Goal: Information Seeking & Learning: Check status

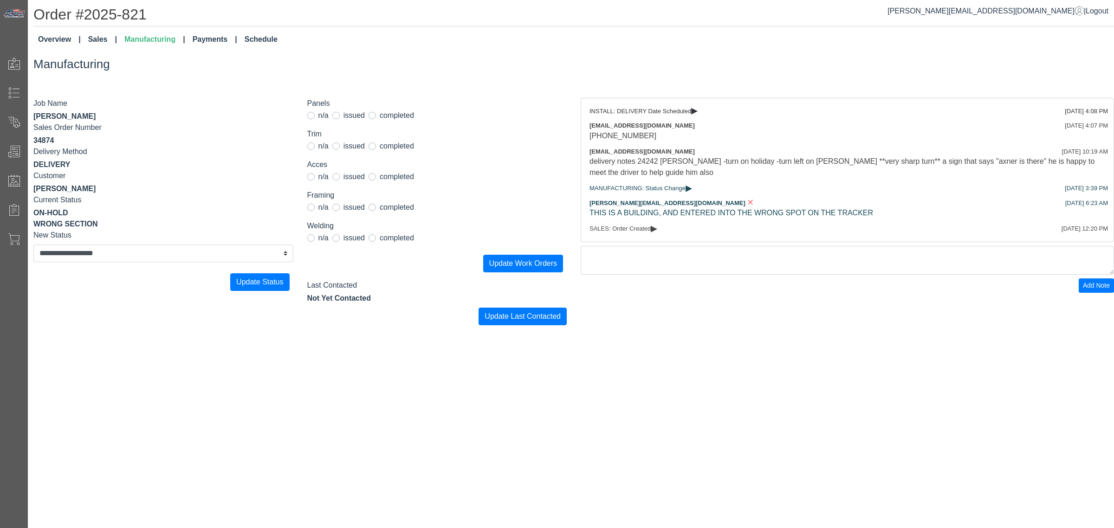
click at [668, 53] on div "**********" at bounding box center [571, 165] width 1086 height 331
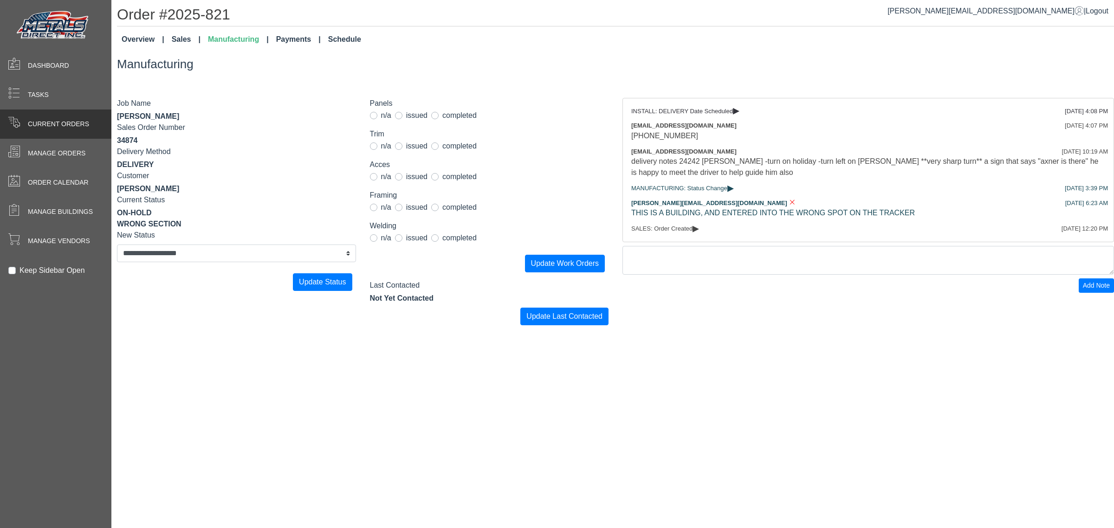
click at [28, 128] on span "Current Orders" at bounding box center [58, 124] width 61 height 10
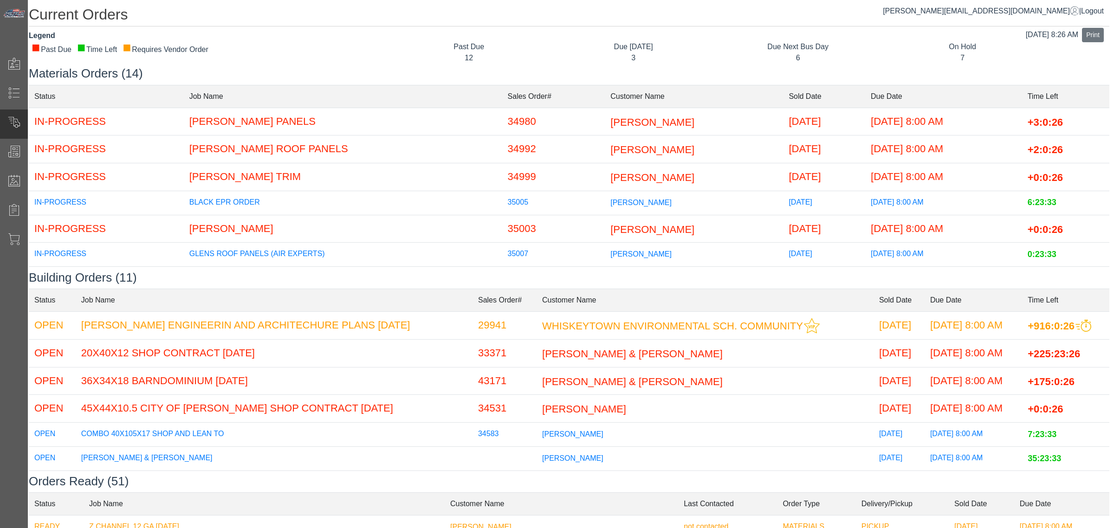
scroll to position [0, 7]
click at [608, 179] on span "[PERSON_NAME]" at bounding box center [650, 178] width 84 height 12
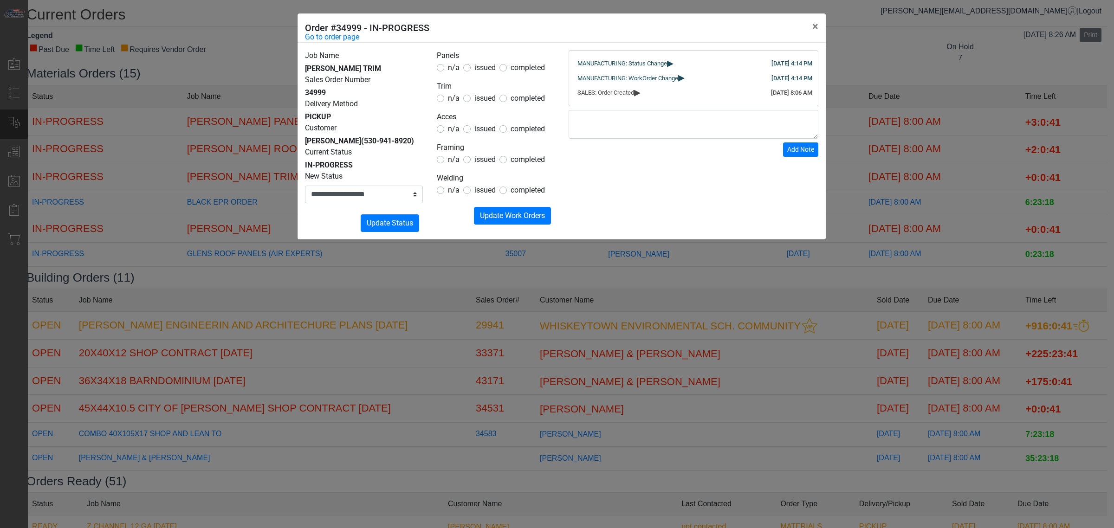
click at [666, 342] on div "**********" at bounding box center [557, 264] width 1114 height 528
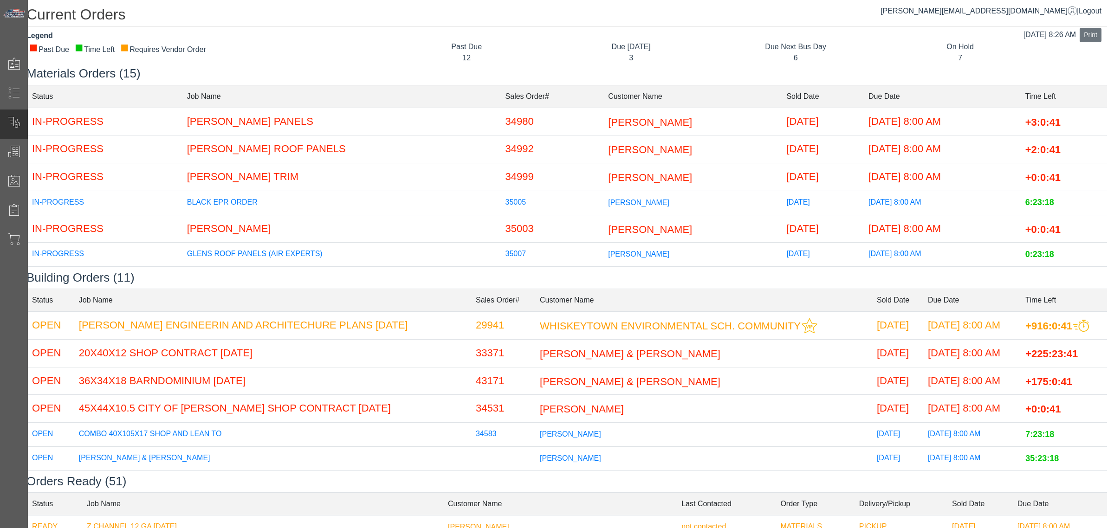
click at [608, 173] on span "[PERSON_NAME]" at bounding box center [650, 178] width 84 height 12
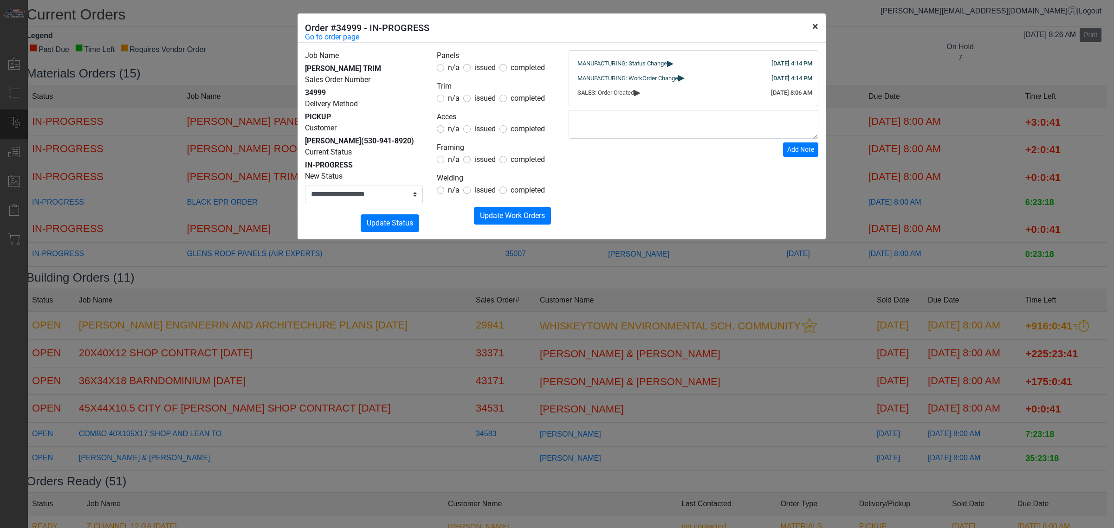
click at [813, 26] on button "×" at bounding box center [815, 26] width 21 height 26
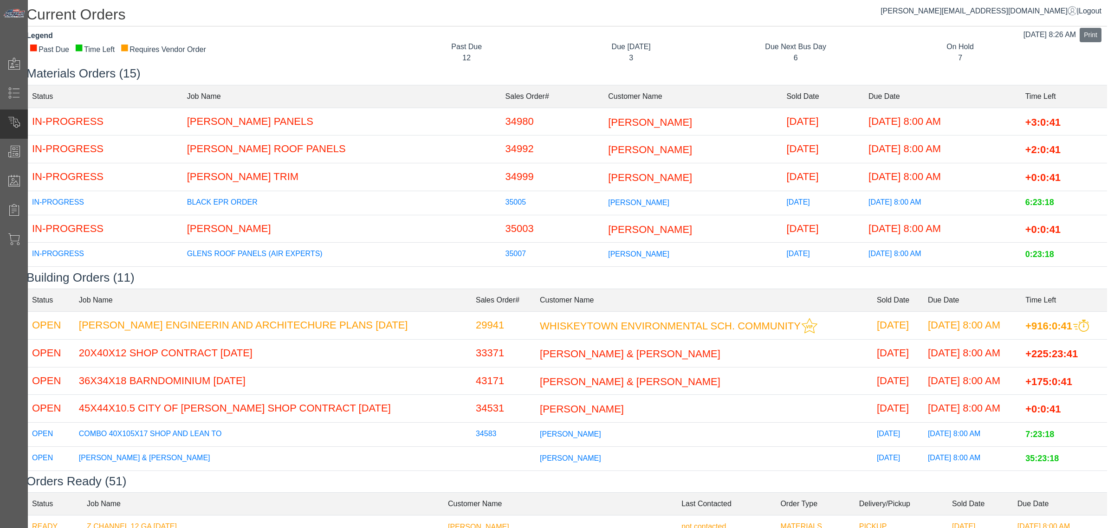
click at [781, 172] on td "[DATE]" at bounding box center [822, 177] width 82 height 28
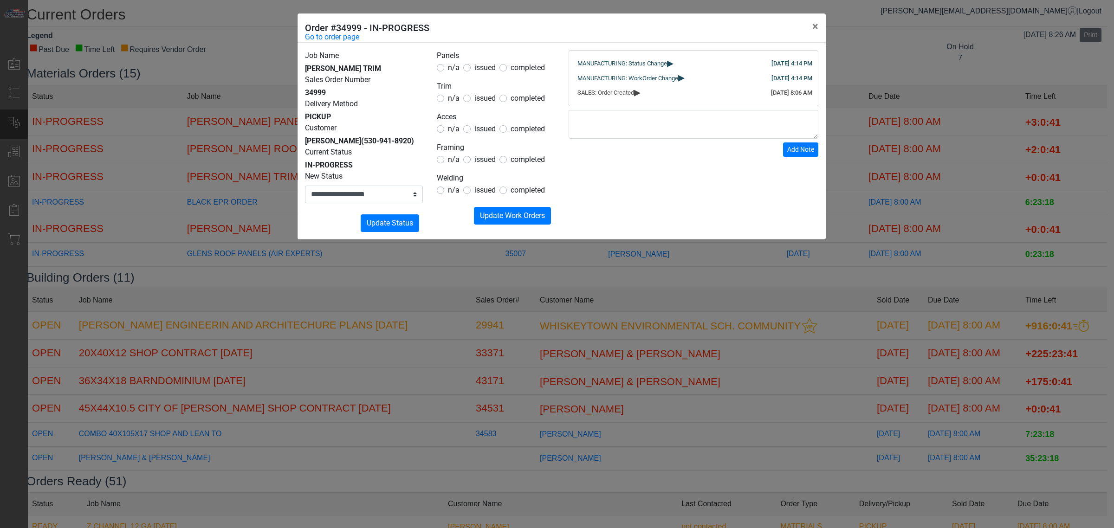
click at [353, 34] on link "Go to order page" at bounding box center [332, 37] width 54 height 11
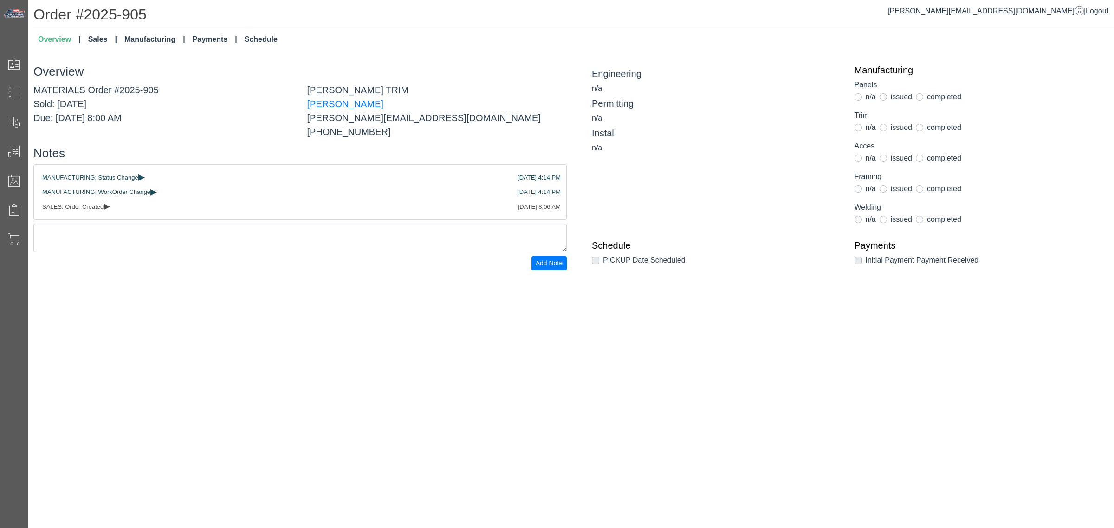
click at [92, 40] on link "Sales" at bounding box center [102, 39] width 36 height 19
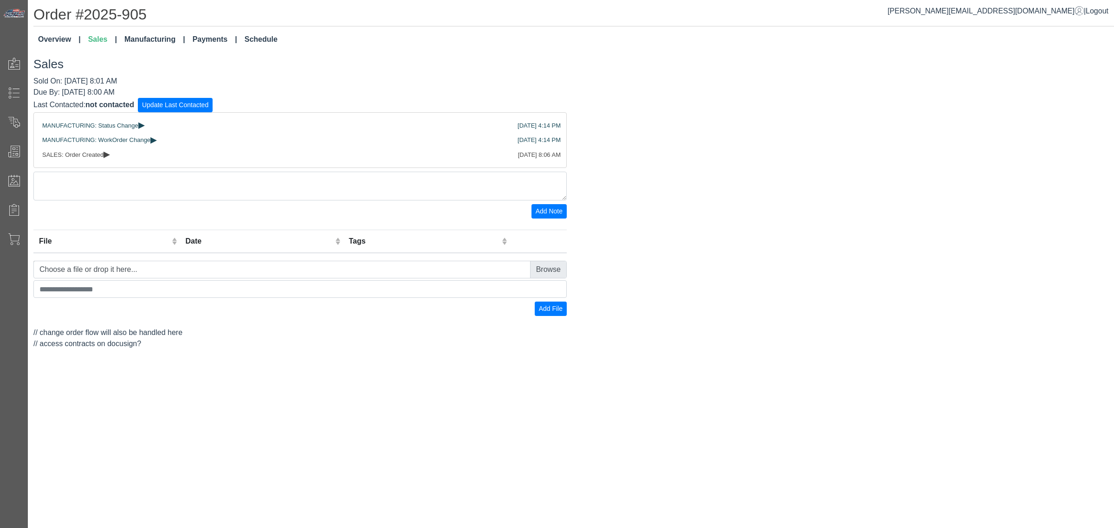
click at [137, 42] on link "Manufacturing" at bounding box center [155, 39] width 68 height 19
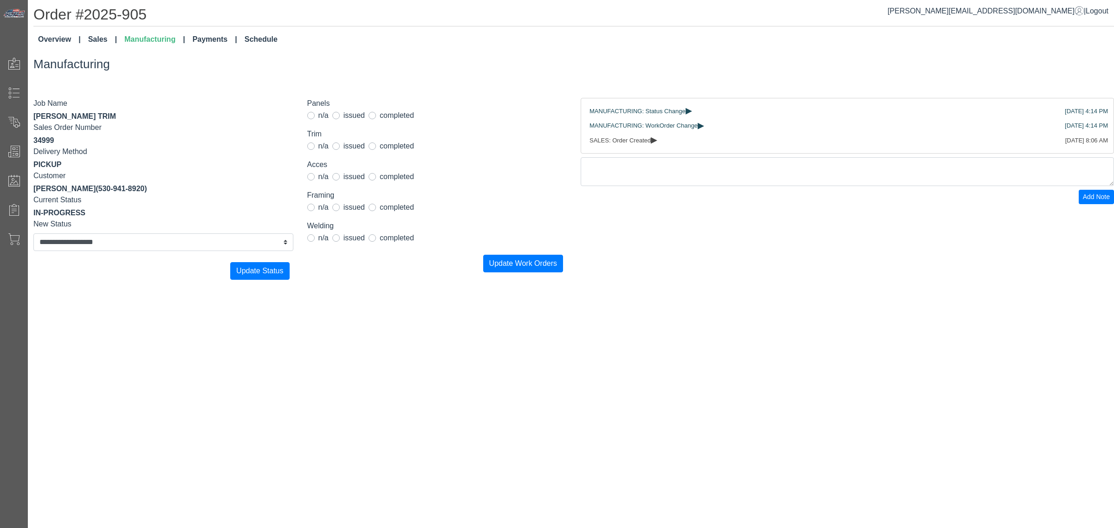
click at [96, 39] on link "Sales" at bounding box center [102, 39] width 36 height 19
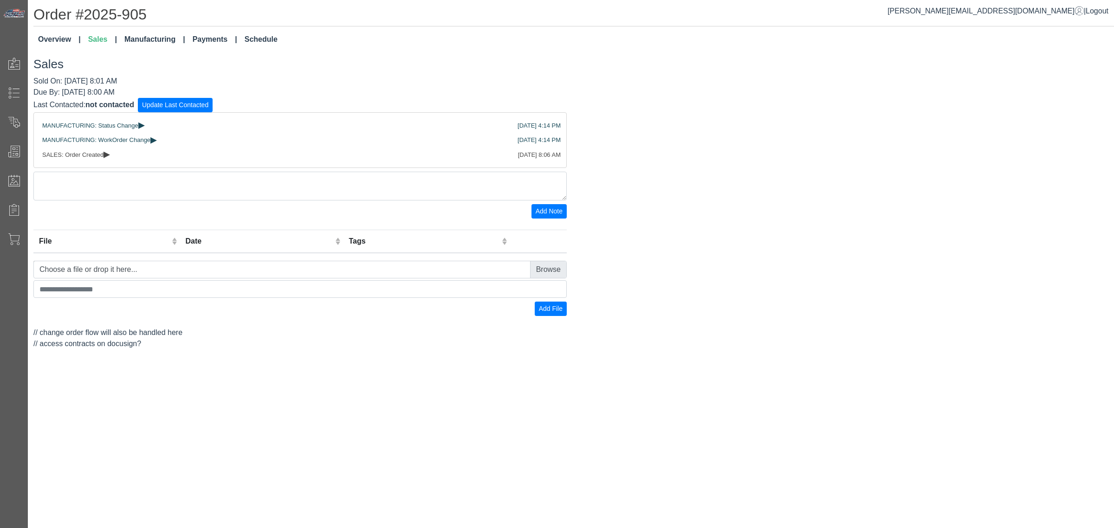
drag, startPoint x: 68, startPoint y: 80, endPoint x: 159, endPoint y: 72, distance: 91.8
click at [159, 72] on div "Sales Sold On: [DATE] 8:01 AM Due By: [DATE] 8:00 AM Last Contacted: not contac…" at bounding box center [573, 203] width 1080 height 292
click at [685, 217] on div "Sold On: [DATE] 8:01 AM Due By: [DATE] 8:00 AM Last Contacted: not contacted Su…" at bounding box center [573, 213] width 1094 height 274
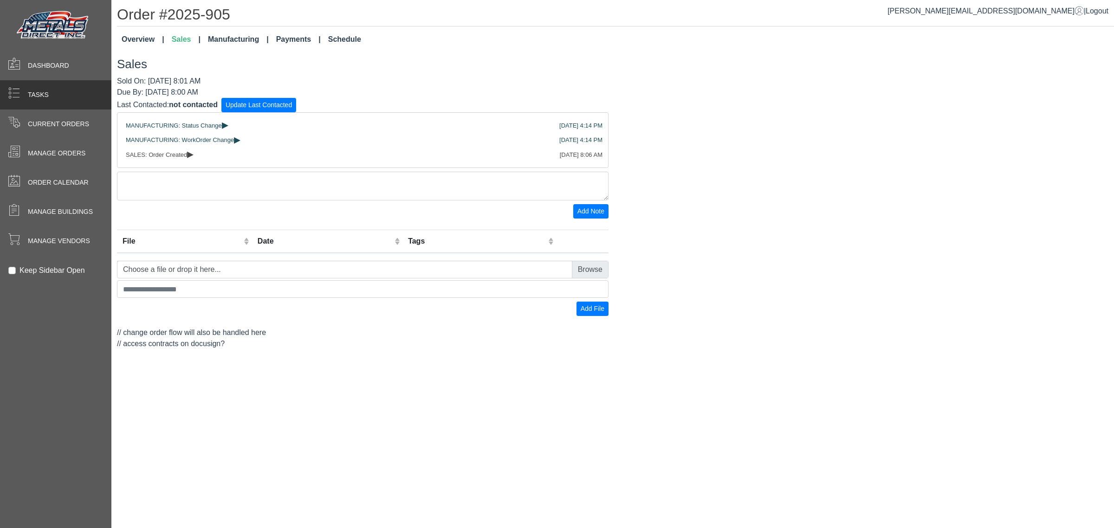
click at [6, 107] on div "Tasks" at bounding box center [55, 94] width 111 height 29
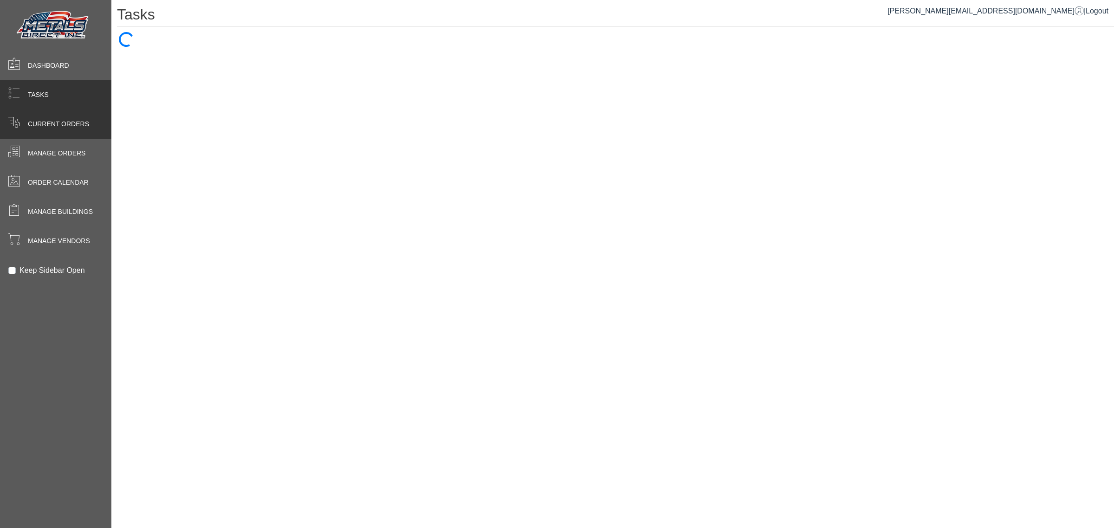
click at [8, 120] on span at bounding box center [14, 122] width 12 height 12
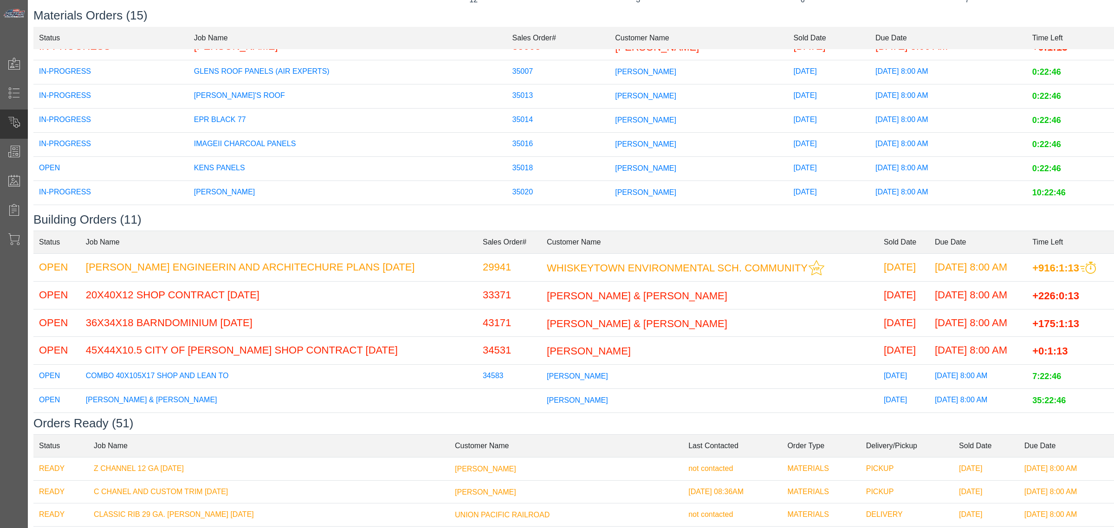
scroll to position [115, 0]
